Goal: Transaction & Acquisition: Purchase product/service

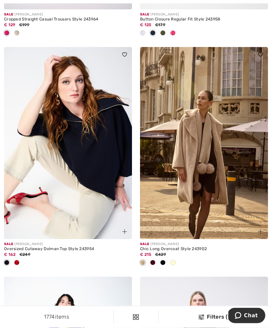
scroll to position [3255, 0]
click at [215, 158] on img at bounding box center [204, 143] width 128 height 192
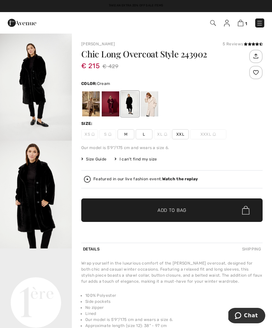
click at [157, 102] on div at bounding box center [148, 103] width 17 height 25
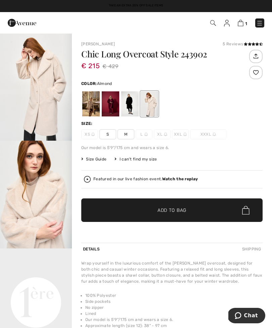
click at [93, 102] on div at bounding box center [90, 103] width 17 height 25
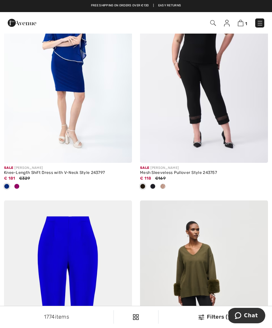
scroll to position [3559, 0]
